Goal: Information Seeking & Learning: Learn about a topic

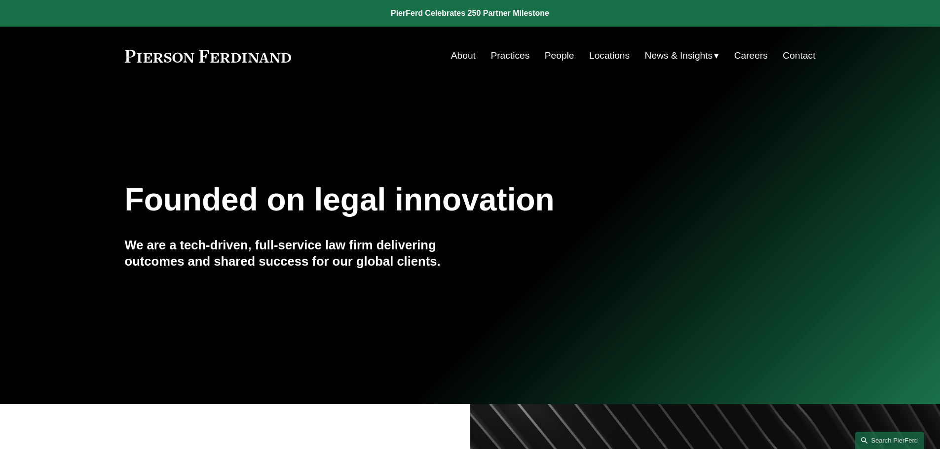
click at [555, 63] on link "People" at bounding box center [560, 55] width 30 height 19
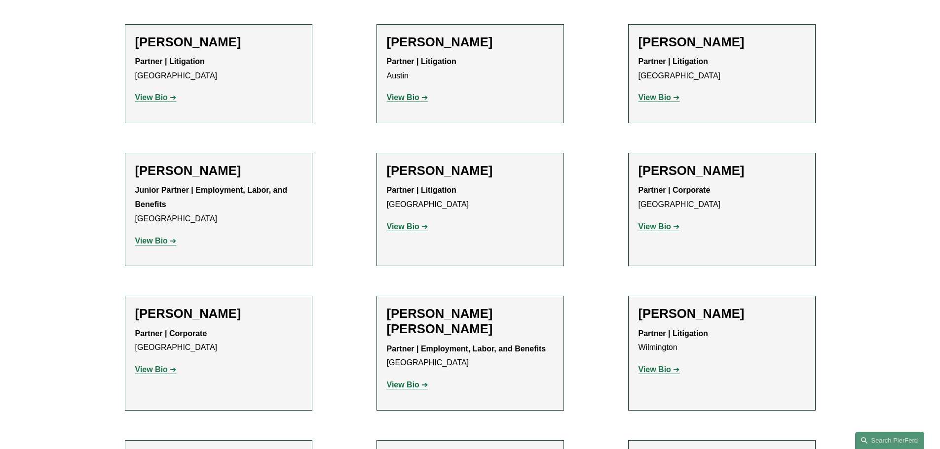
scroll to position [2121, 0]
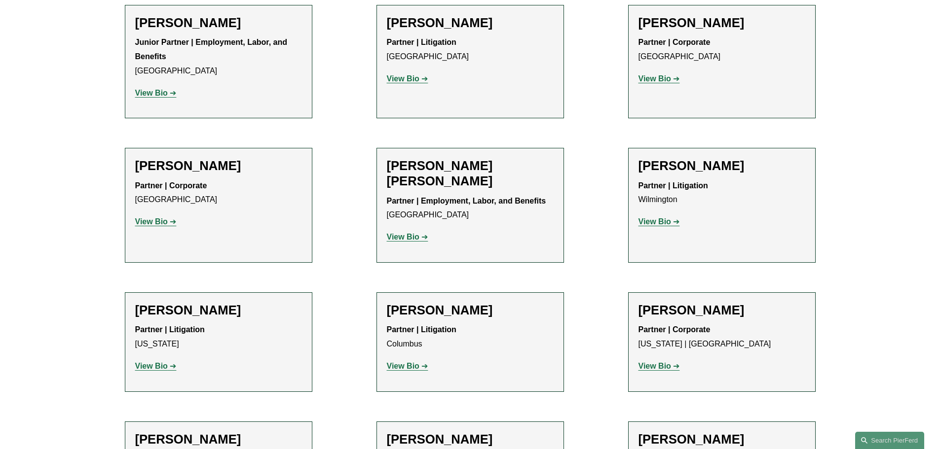
click at [667, 218] on strong "View Bio" at bounding box center [654, 222] width 33 height 8
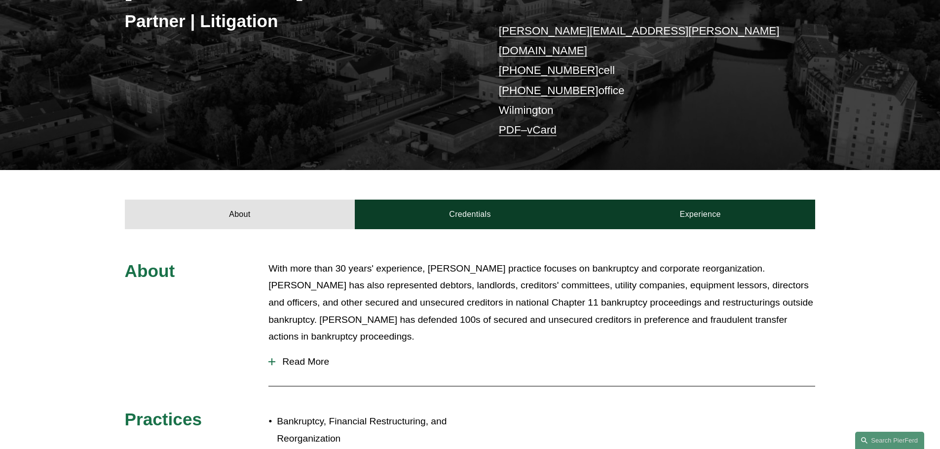
scroll to position [197, 0]
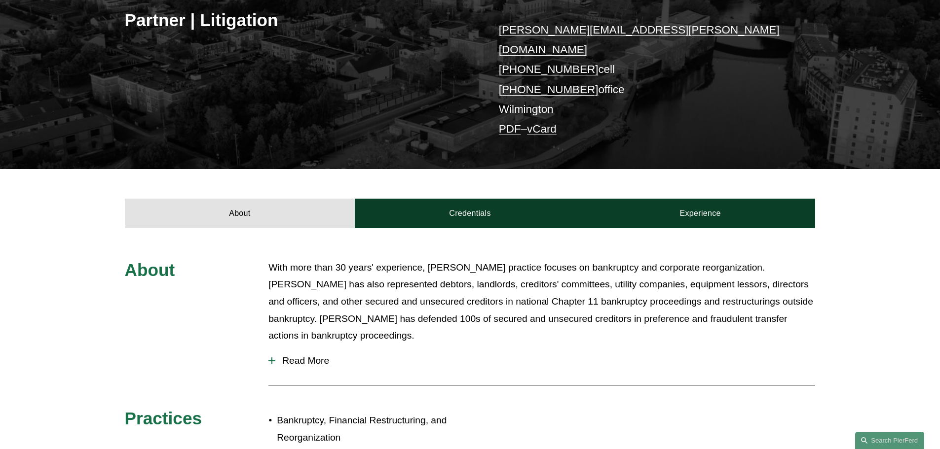
click at [308, 356] on span "Read More" at bounding box center [545, 361] width 540 height 11
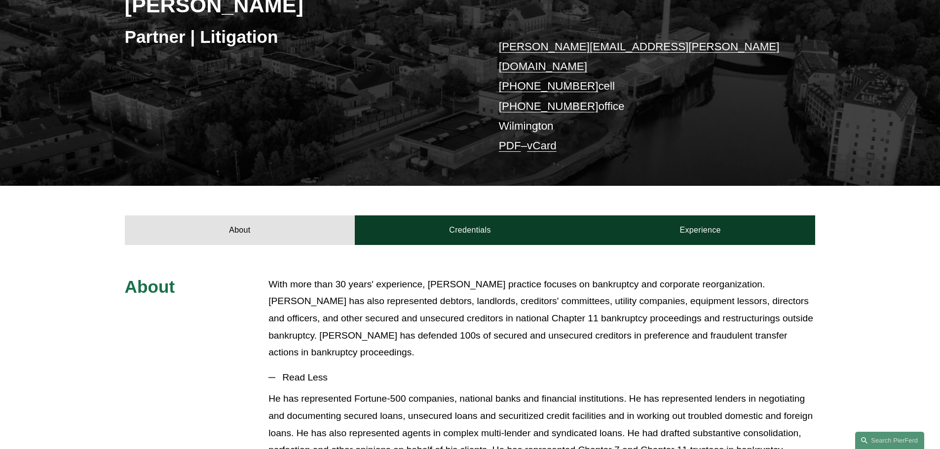
scroll to position [99, 0]
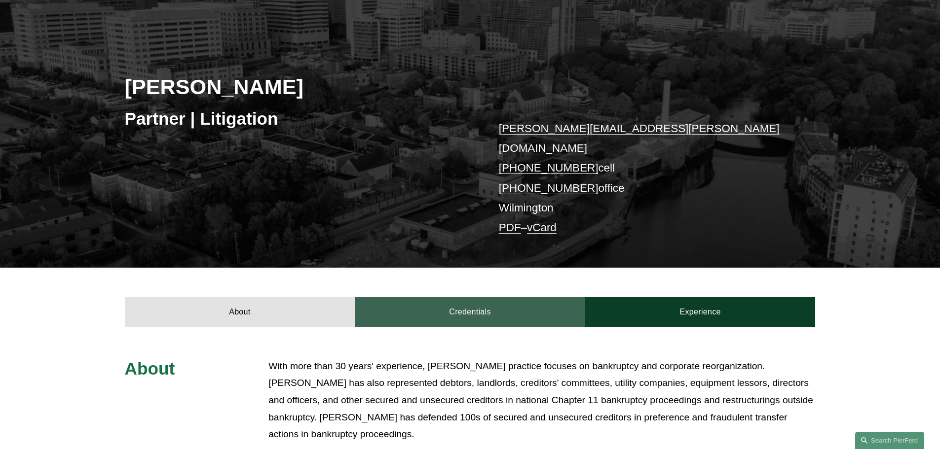
click at [518, 297] on link "Credentials" at bounding box center [470, 312] width 230 height 30
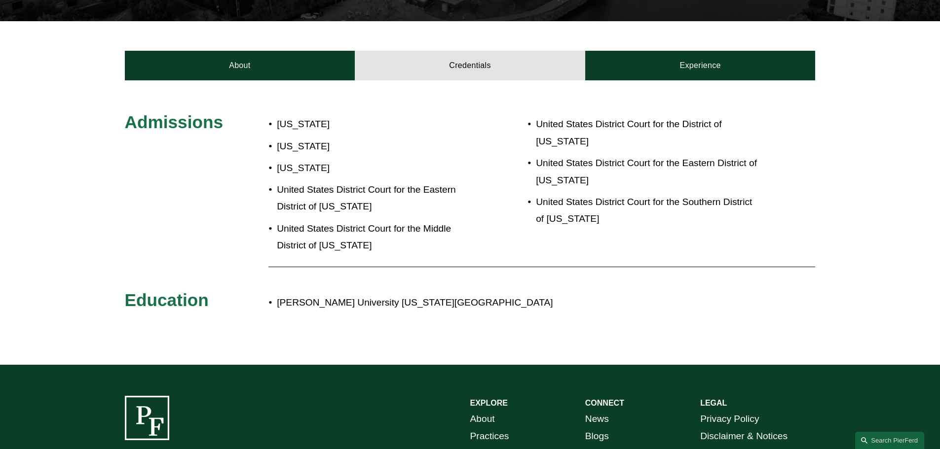
scroll to position [148, 0]
